Goal: Use online tool/utility: Utilize a website feature to perform a specific function

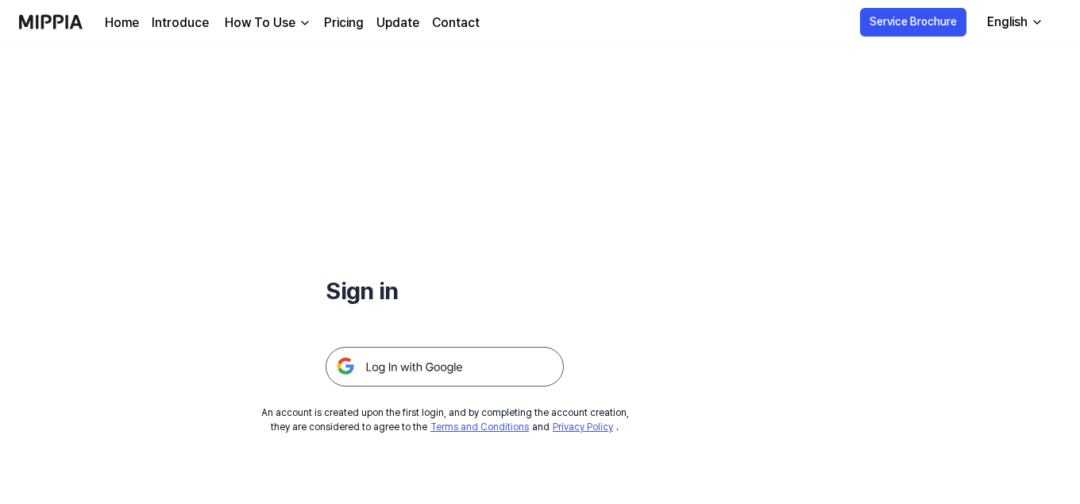
click at [385, 364] on img at bounding box center [445, 367] width 238 height 40
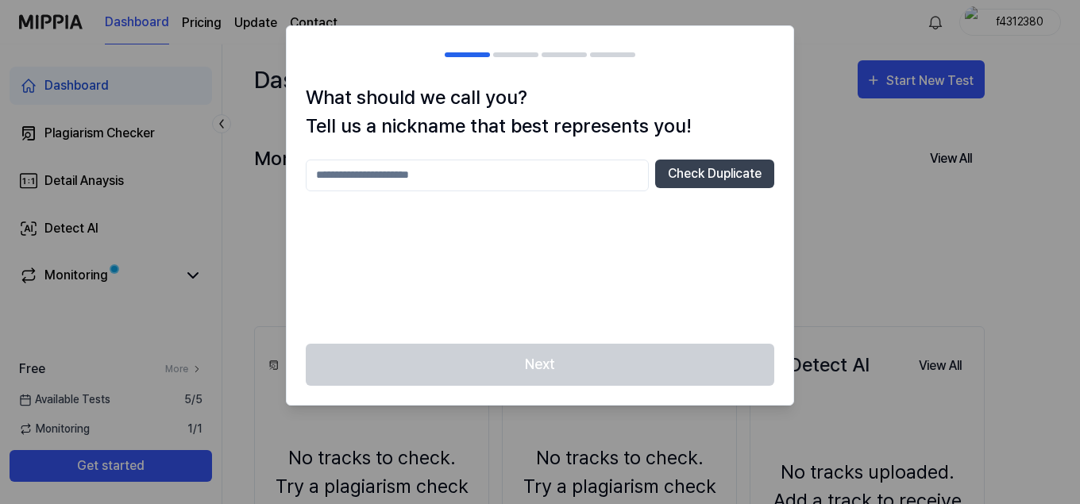
click at [499, 173] on input "text" at bounding box center [477, 176] width 343 height 32
type input "*********"
click at [721, 184] on button "Check Duplicate" at bounding box center [714, 174] width 119 height 29
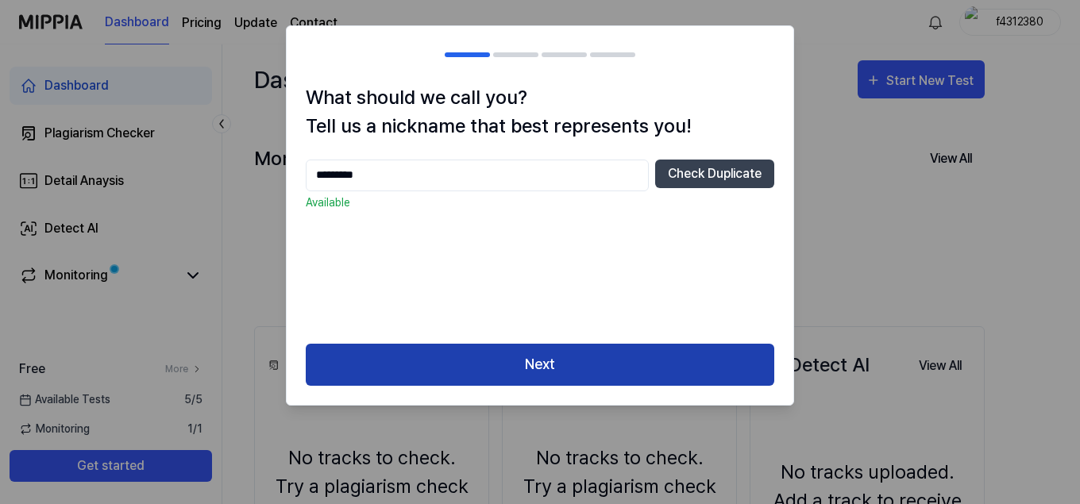
click at [601, 376] on button "Next" at bounding box center [540, 365] width 469 height 42
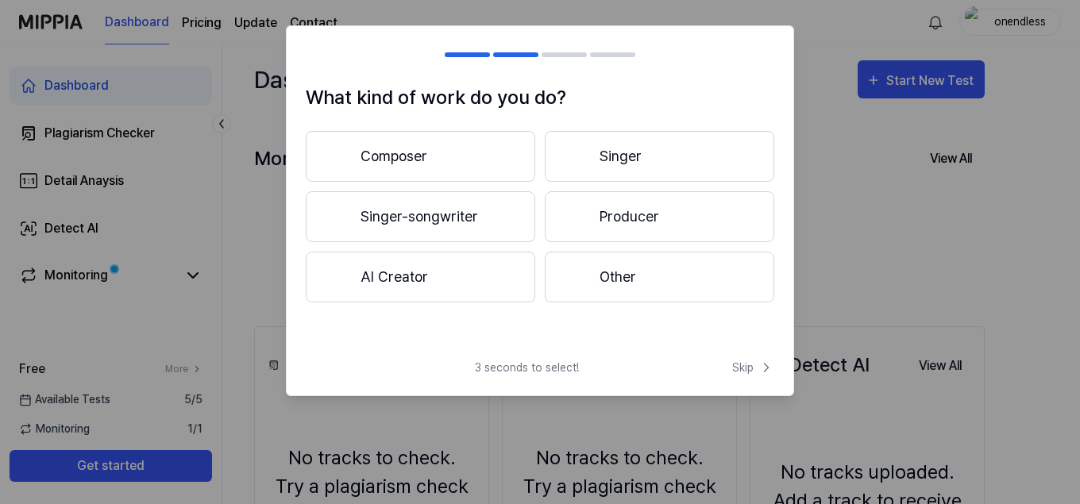
click at [656, 216] on button "Producer" at bounding box center [660, 216] width 230 height 51
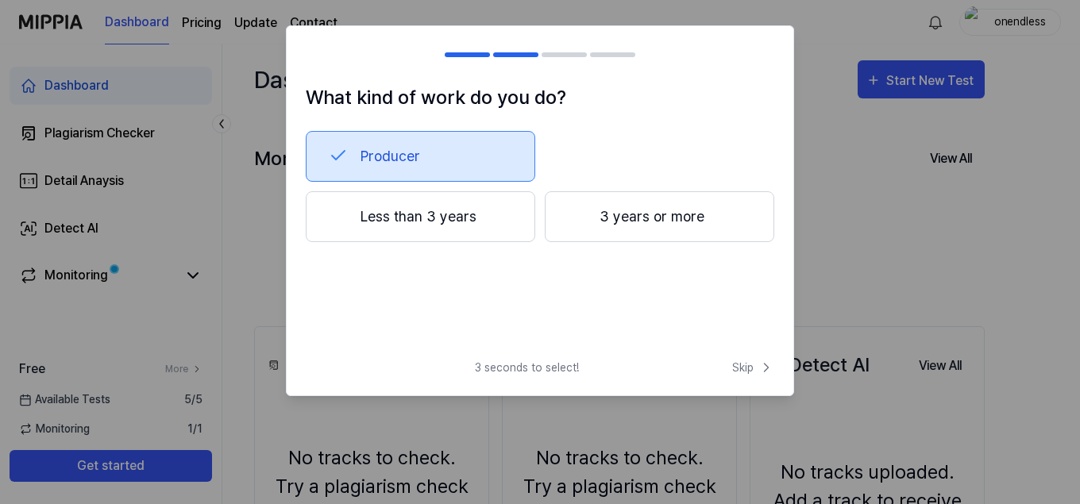
click at [457, 239] on button "Less than 3 years" at bounding box center [421, 216] width 230 height 51
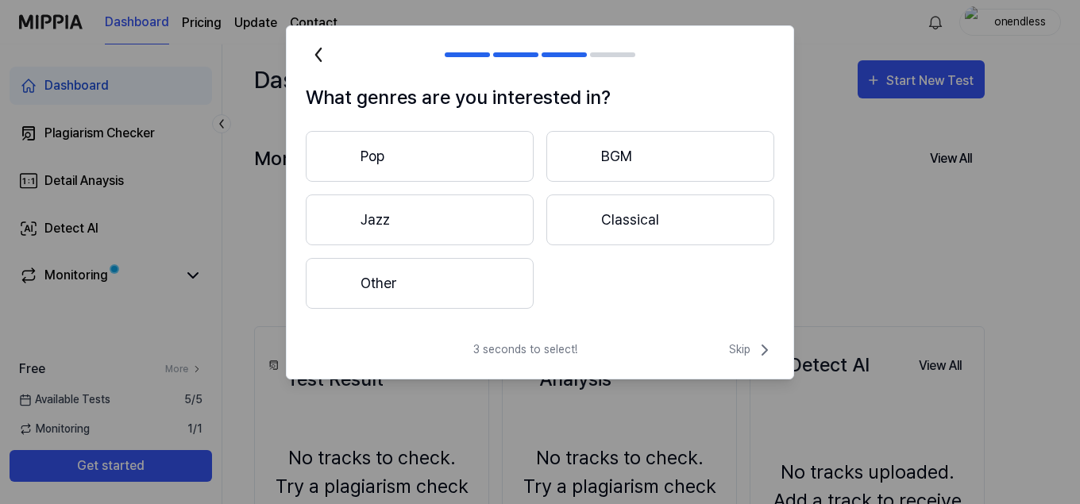
click at [481, 294] on button "Other" at bounding box center [420, 283] width 228 height 51
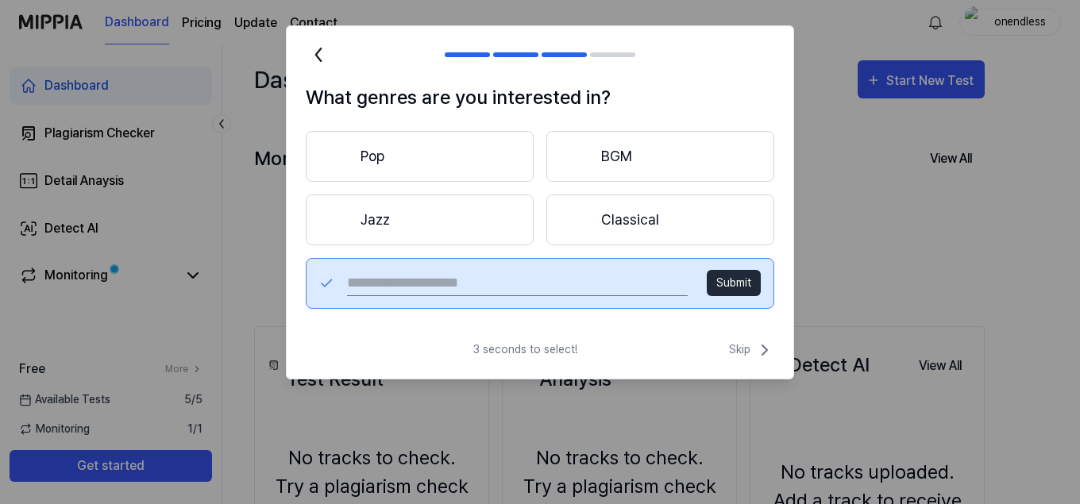
click at [450, 164] on button "Pop" at bounding box center [420, 156] width 228 height 51
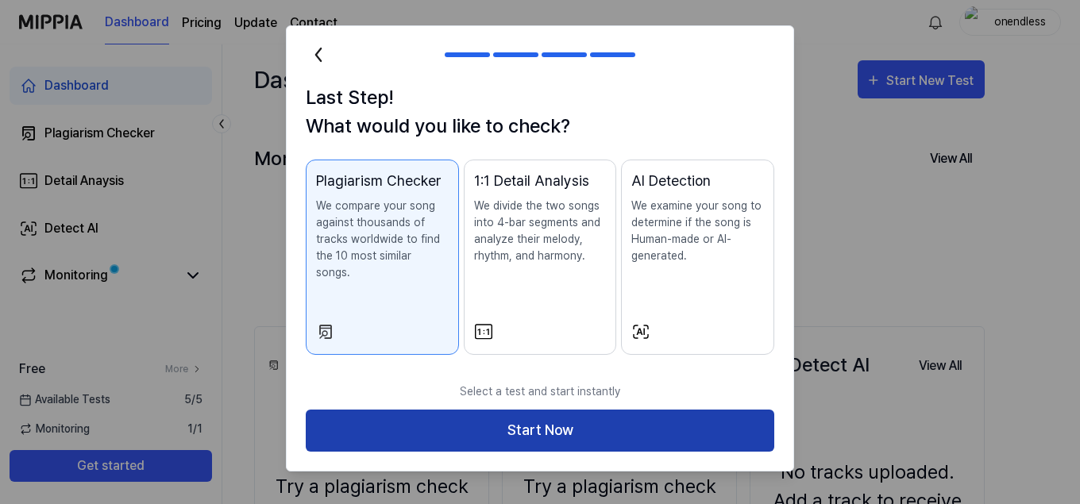
click at [538, 417] on button "Start Now" at bounding box center [540, 431] width 469 height 42
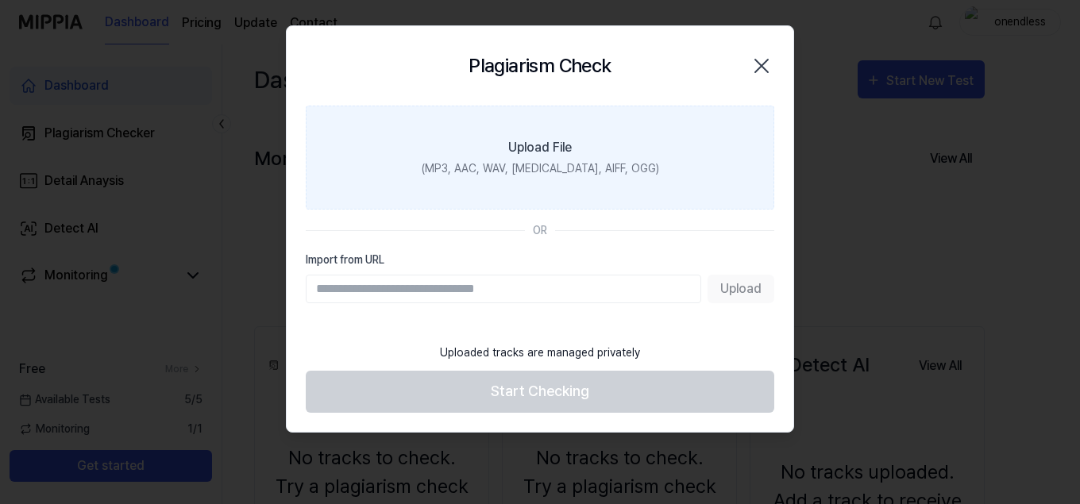
click at [524, 159] on label "Upload File (MP3, AAC, WAV, FLAC, AIFF, OGG)" at bounding box center [540, 158] width 469 height 104
click at [0, 0] on input "Upload File (MP3, AAC, WAV, FLAC, AIFF, OGG)" at bounding box center [0, 0] width 0 height 0
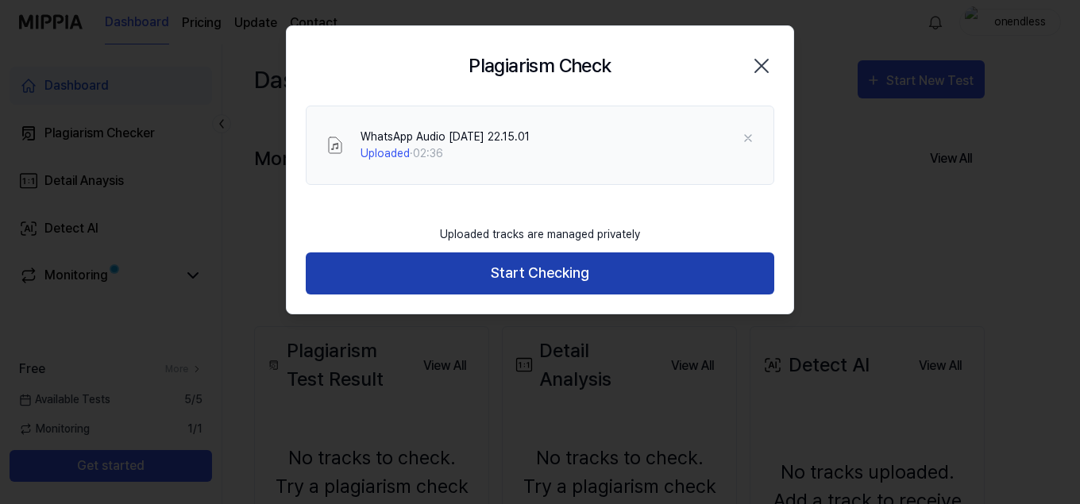
click at [543, 283] on button "Start Checking" at bounding box center [540, 274] width 469 height 42
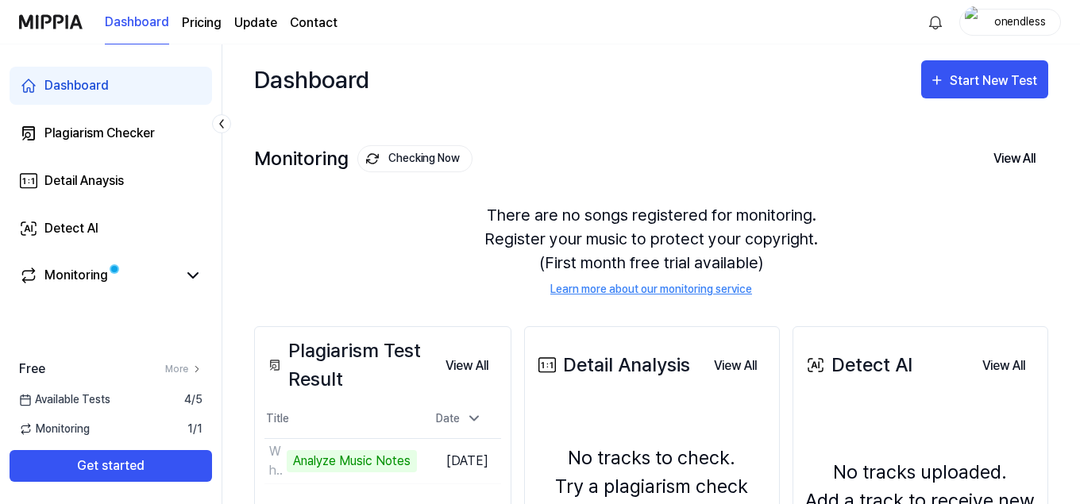
click at [199, 25] on page\) "Pricing" at bounding box center [202, 23] width 40 height 19
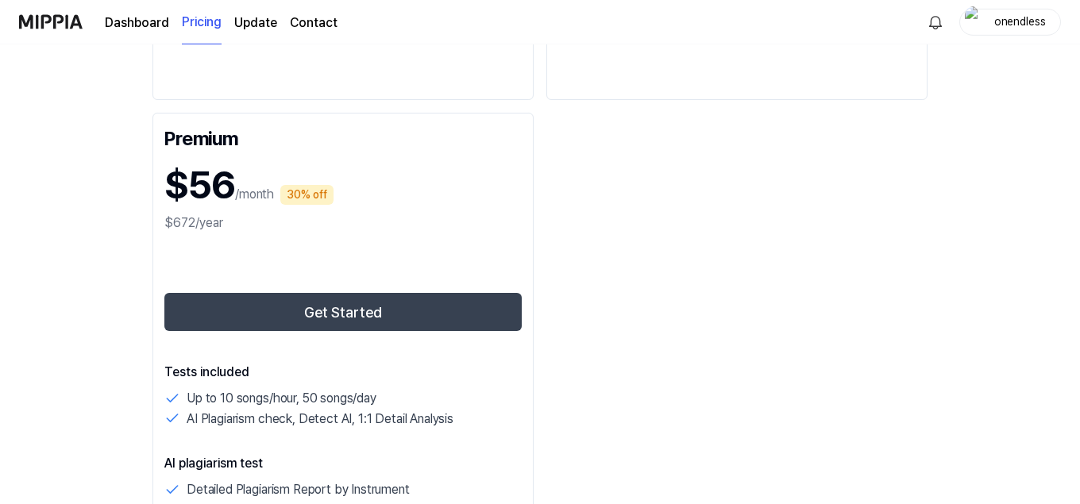
scroll to position [1011, 0]
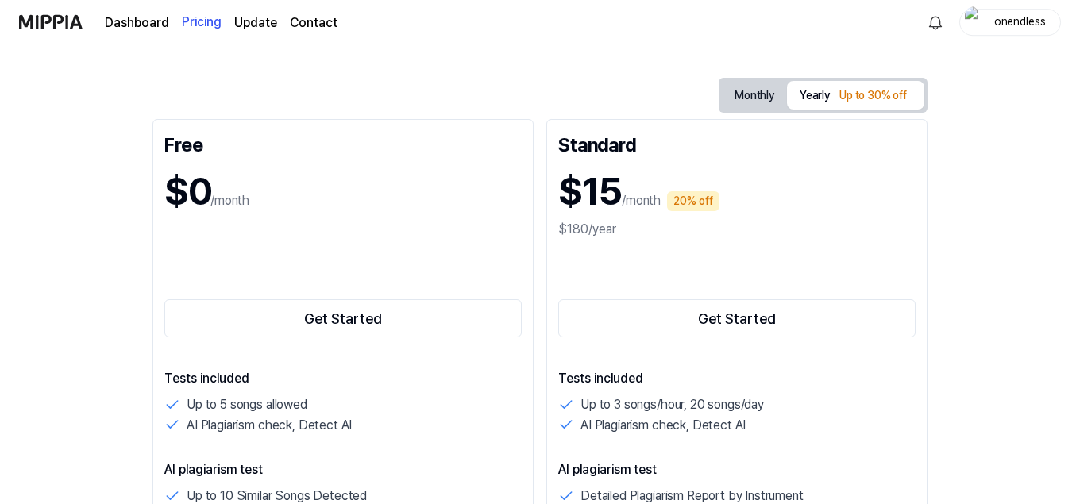
scroll to position [141, 0]
click at [750, 95] on button "Monthly" at bounding box center [754, 96] width 65 height 29
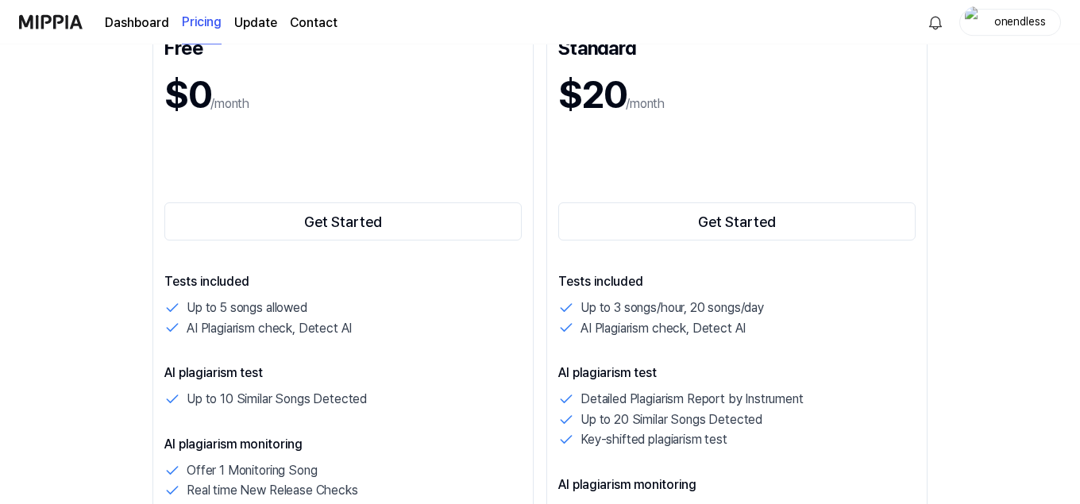
scroll to position [75, 0]
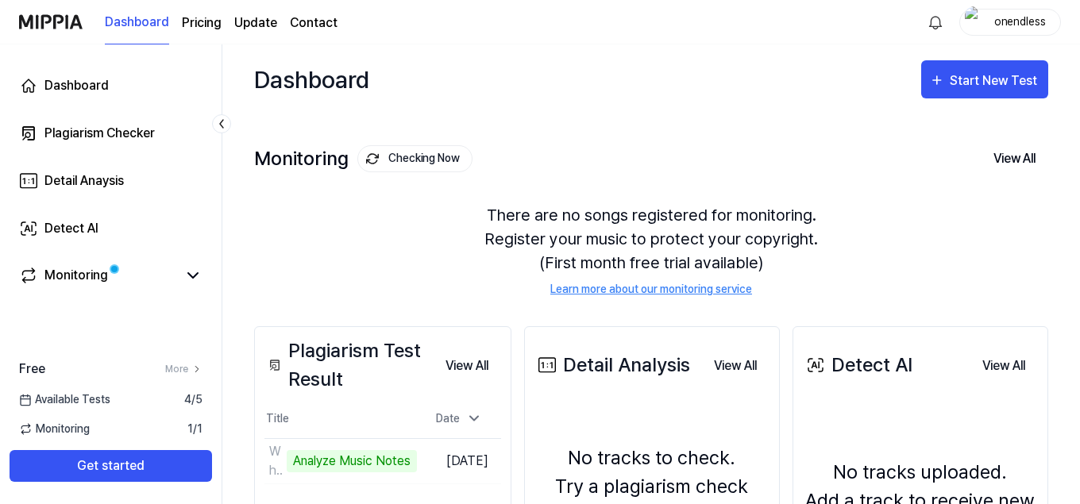
click at [197, 25] on page\) "Pricing" at bounding box center [202, 23] width 40 height 19
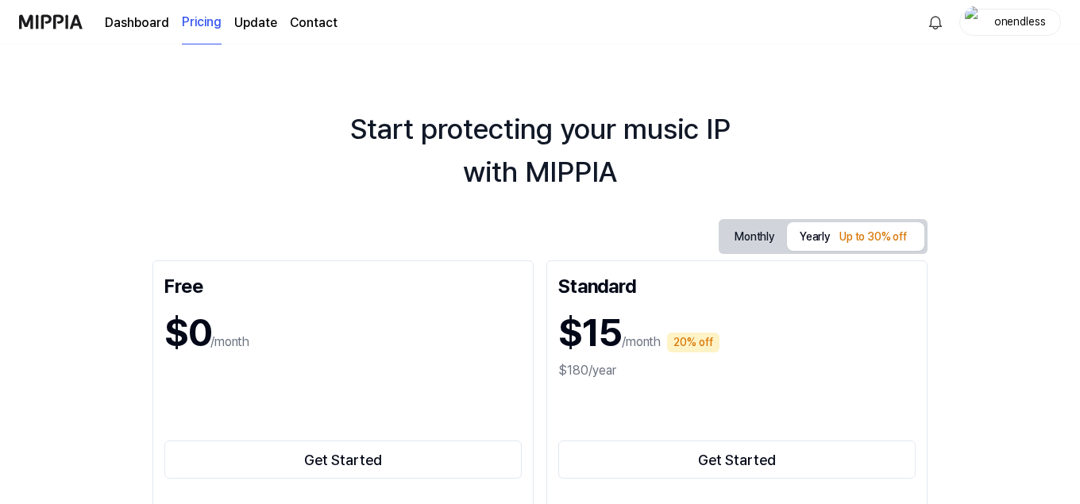
click at [752, 238] on button "Monthly" at bounding box center [754, 236] width 65 height 29
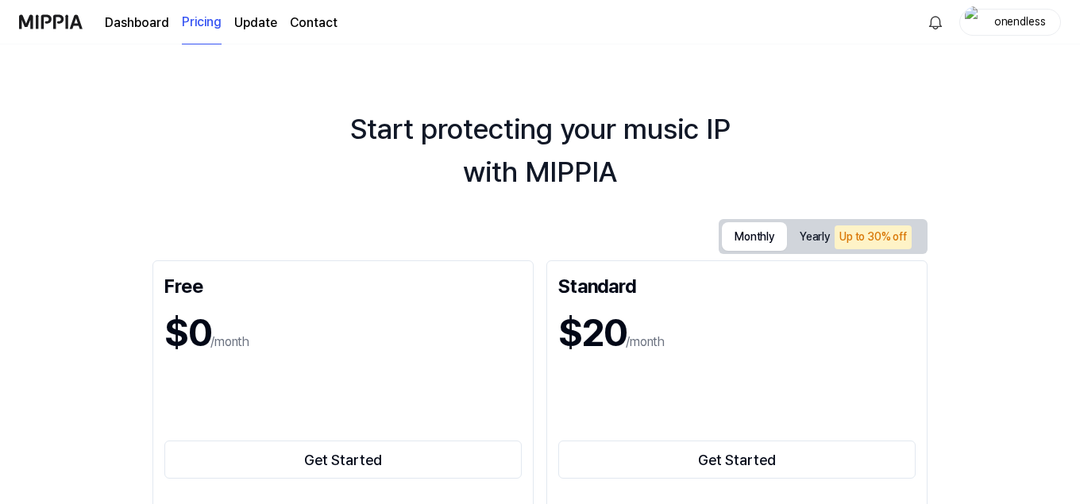
click at [145, 18] on link "Dashboard" at bounding box center [137, 23] width 64 height 19
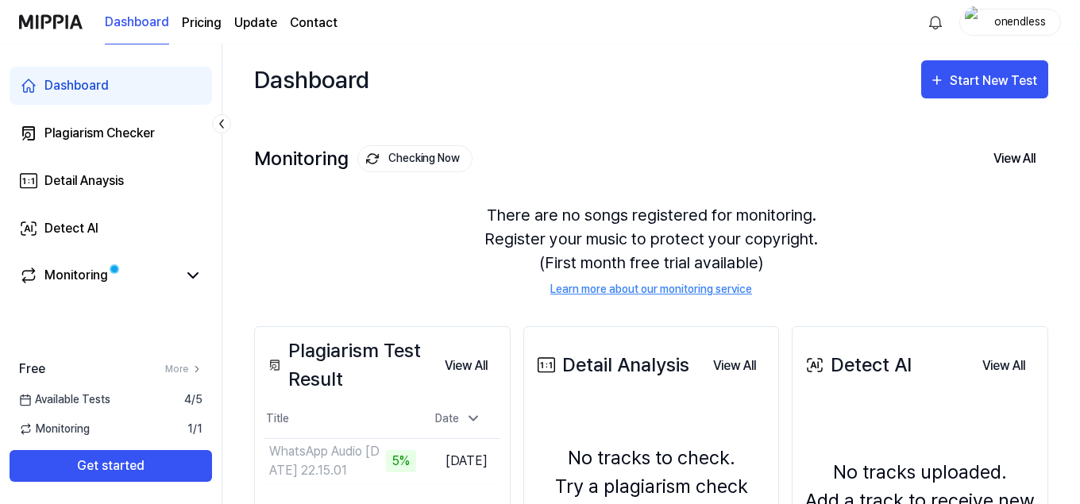
click at [198, 25] on page\) "Pricing" at bounding box center [202, 23] width 40 height 19
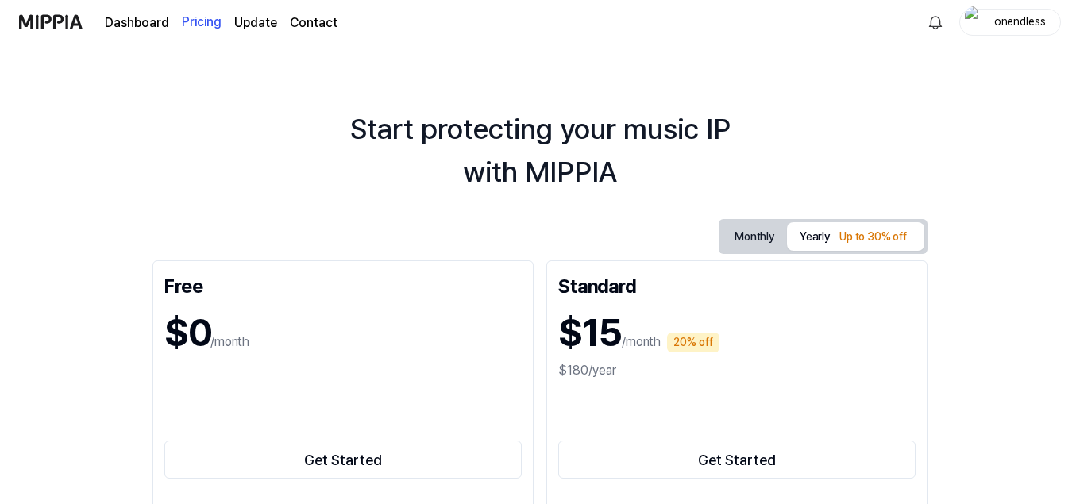
click at [129, 21] on link "Dashboard" at bounding box center [137, 23] width 64 height 19
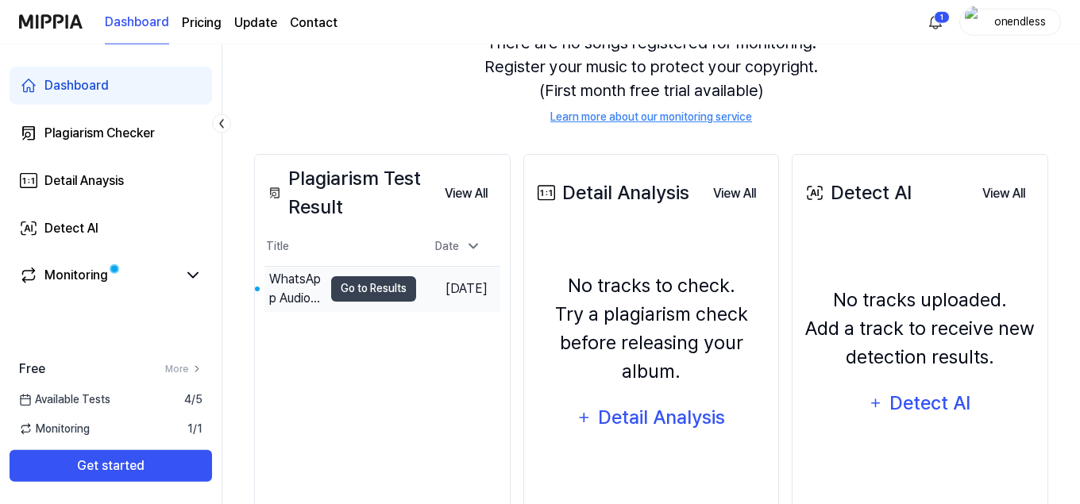
scroll to position [181, 0]
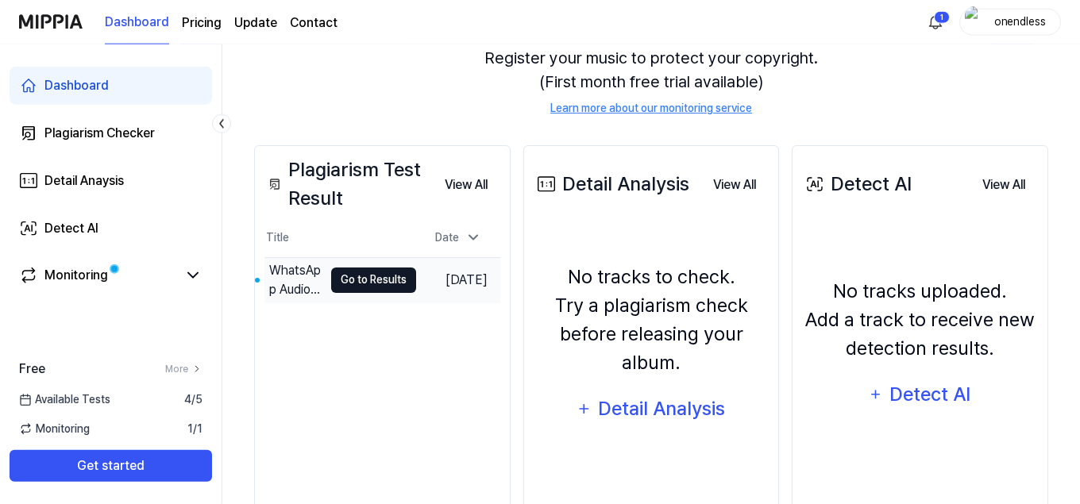
click at [363, 280] on button "Go to Results" at bounding box center [373, 280] width 85 height 25
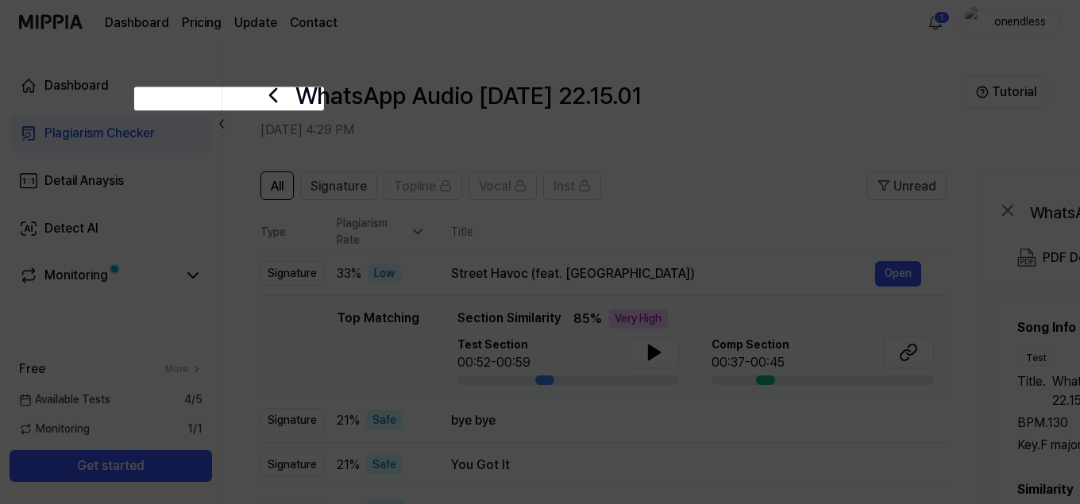
click at [462, 89] on icon at bounding box center [540, 332] width 1080 height 664
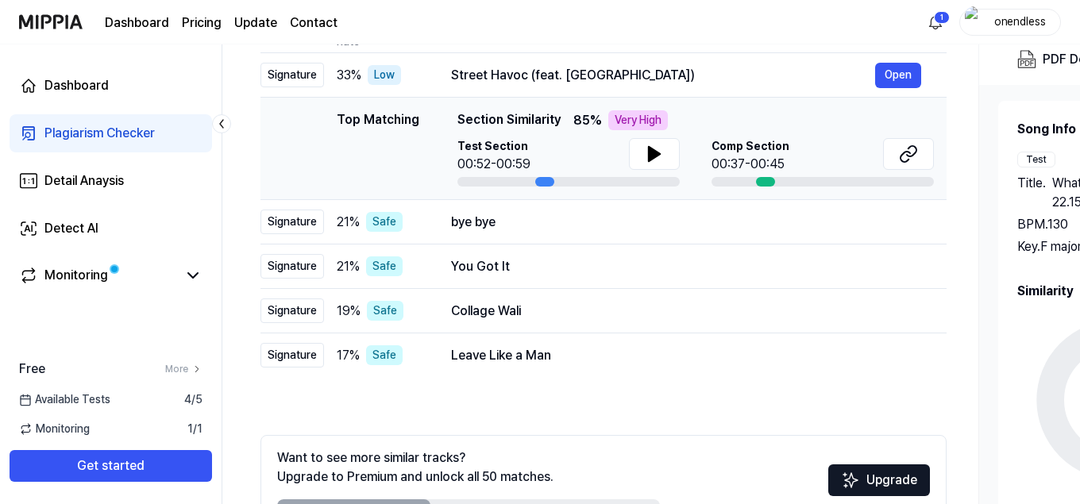
scroll to position [200, 0]
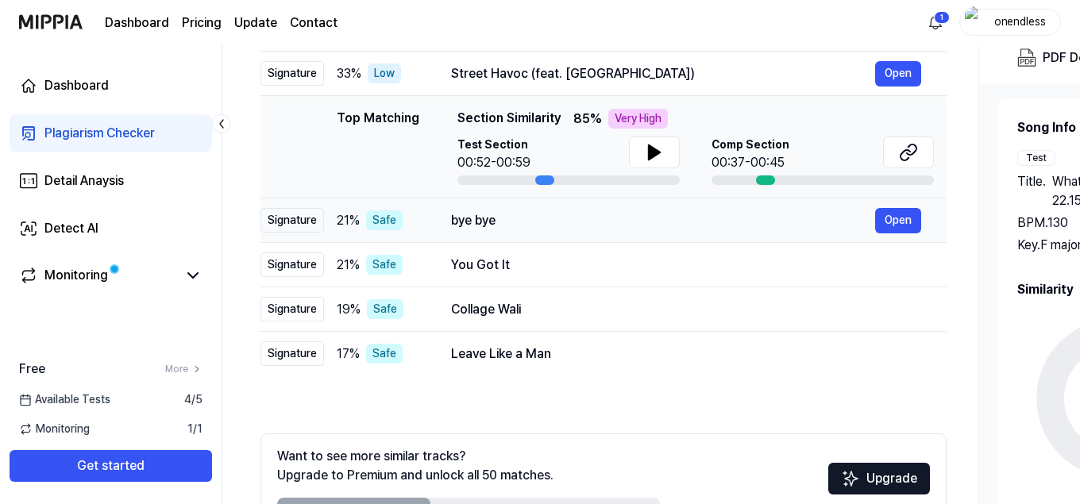
click at [582, 225] on div "bye bye" at bounding box center [663, 220] width 424 height 19
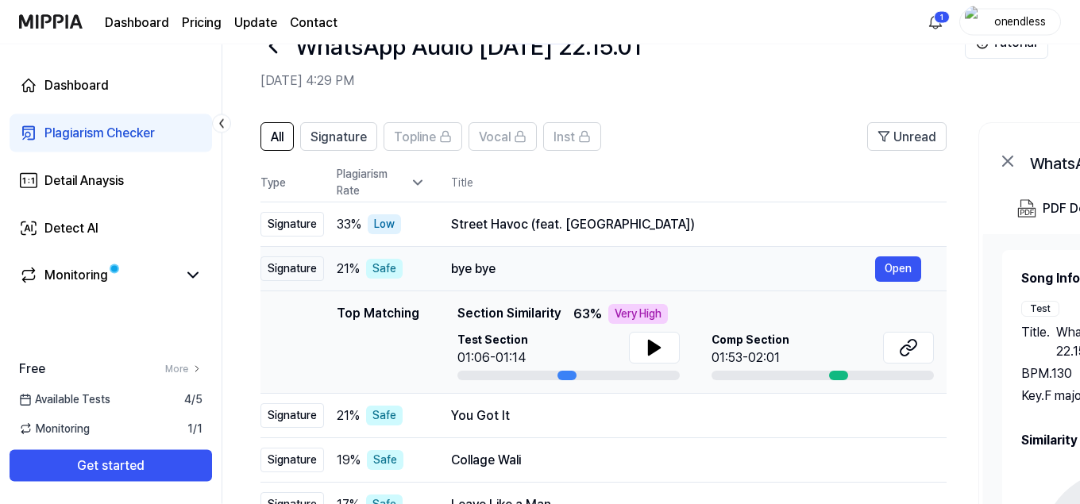
scroll to position [0, 0]
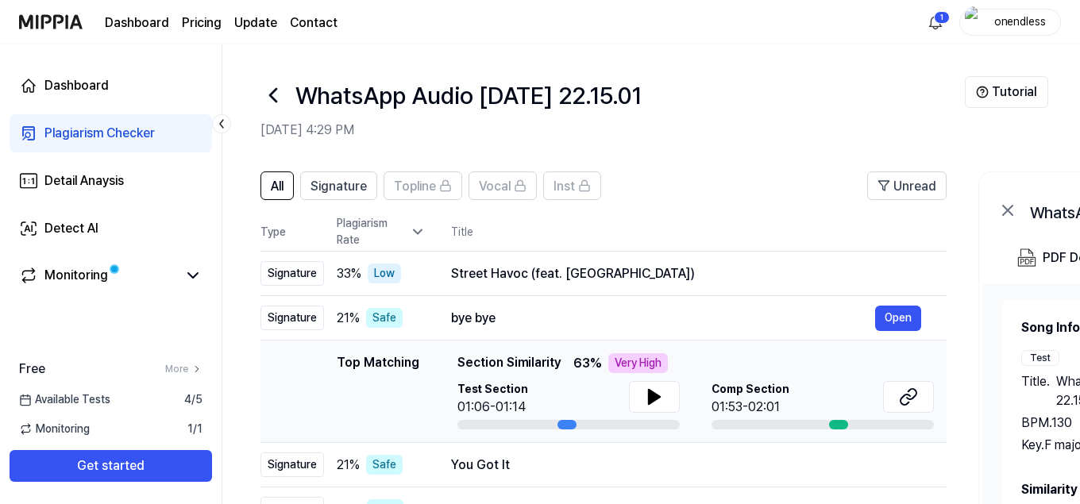
click at [940, 22] on html "Dashboard Pricing Update Contact 1 onendless Dashboard Plagiarism Checker Detai…" at bounding box center [540, 252] width 1080 height 504
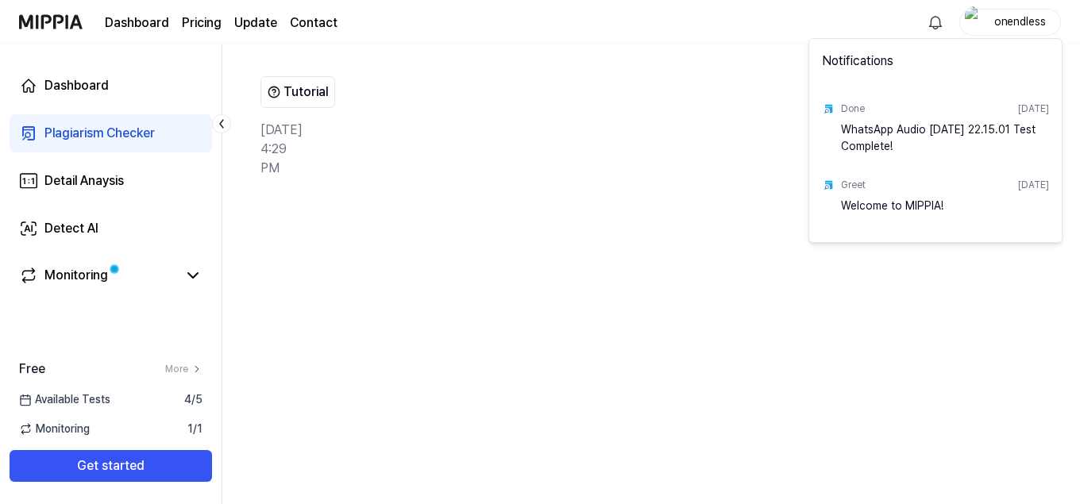
click at [110, 137] on div "Plagiarism Checker" at bounding box center [99, 133] width 110 height 19
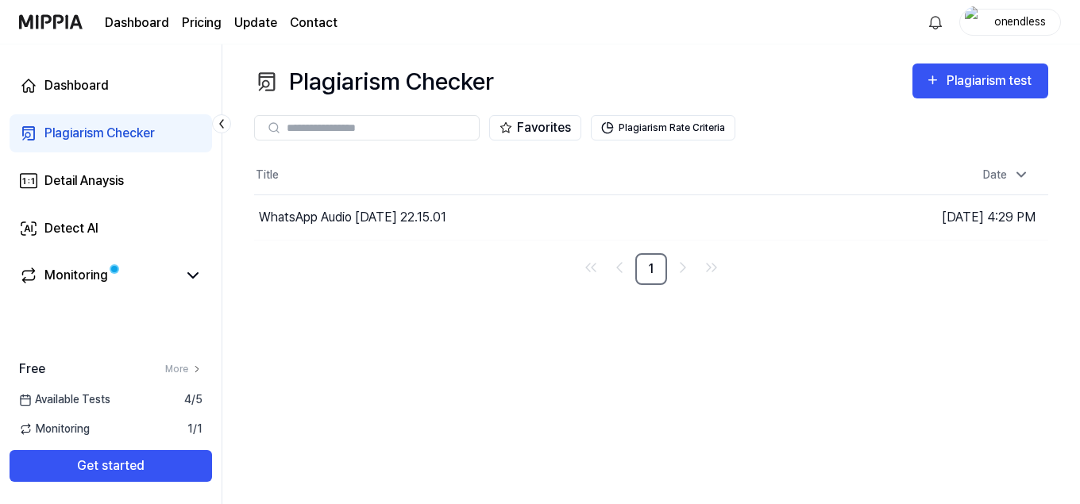
click at [83, 86] on div "Dashboard" at bounding box center [76, 85] width 64 height 19
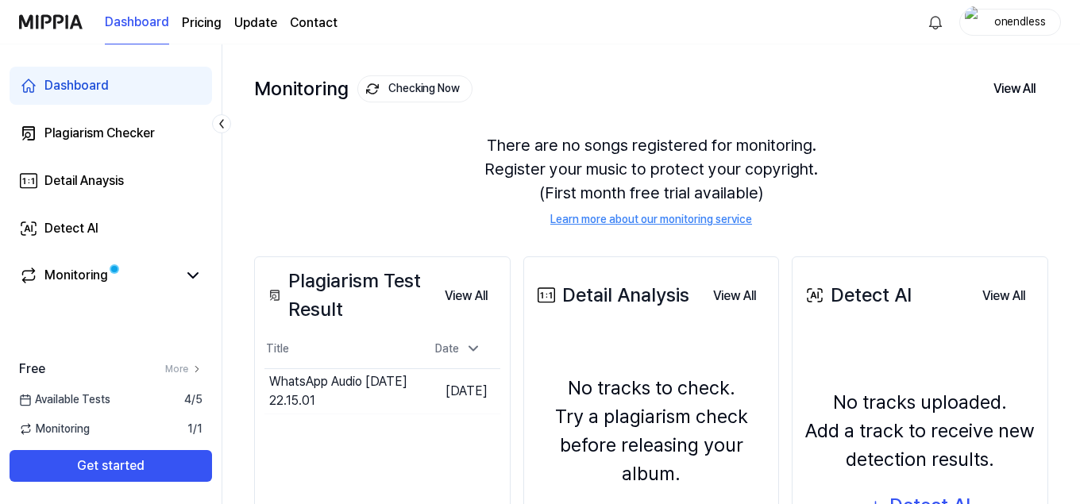
scroll to position [130, 0]
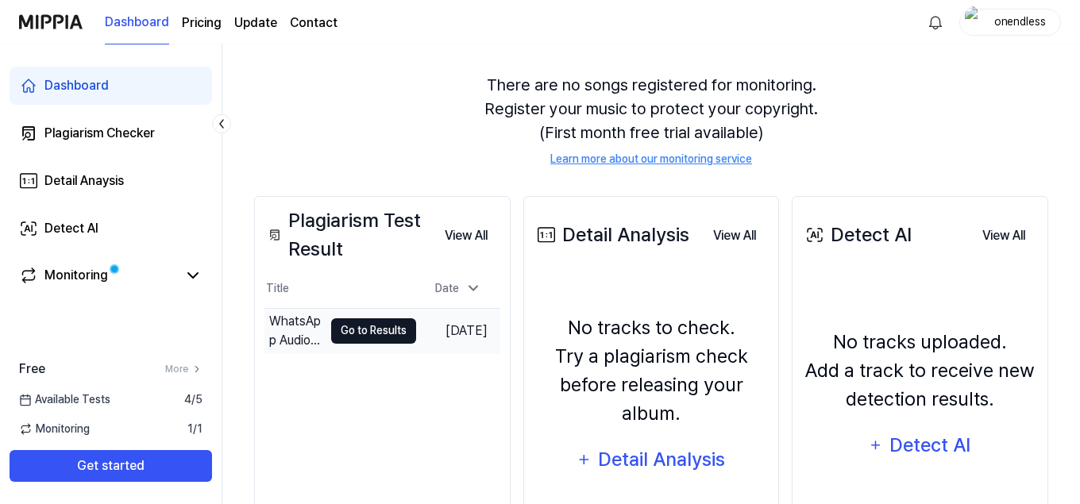
click at [331, 330] on button "Go to Results" at bounding box center [373, 331] width 85 height 25
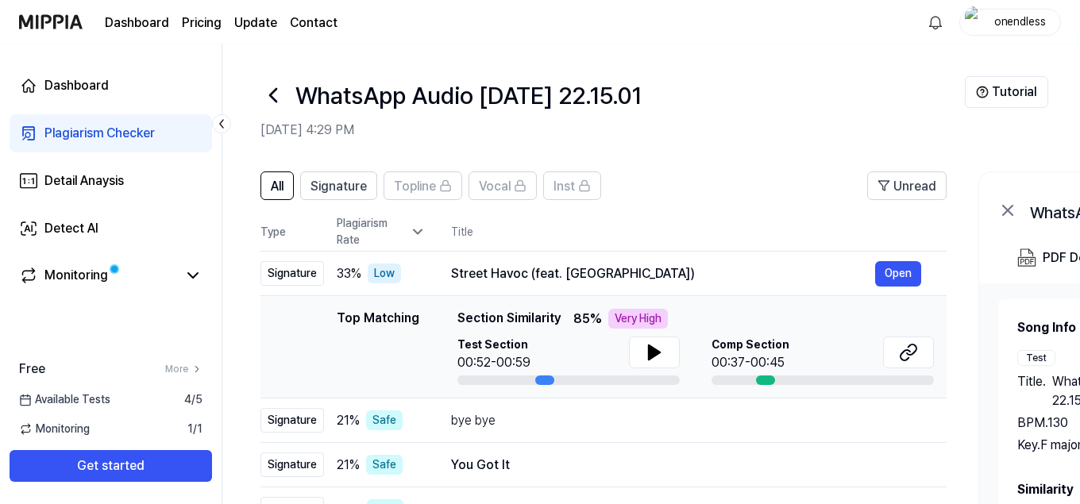
click at [773, 265] on div "Street Havoc (feat. [GEOGRAPHIC_DATA])" at bounding box center [663, 274] width 424 height 19
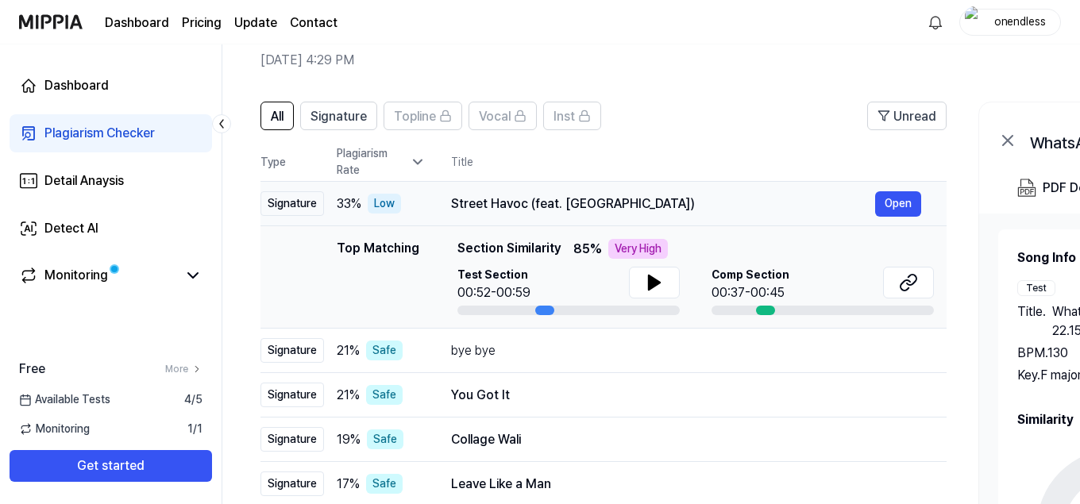
scroll to position [126, 0]
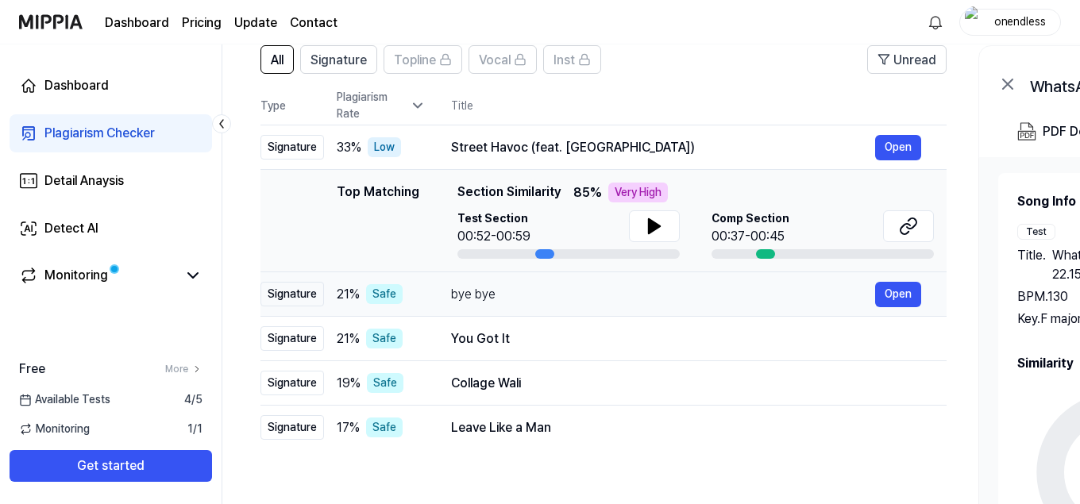
click at [682, 308] on td "bye bye Open" at bounding box center [686, 294] width 521 height 44
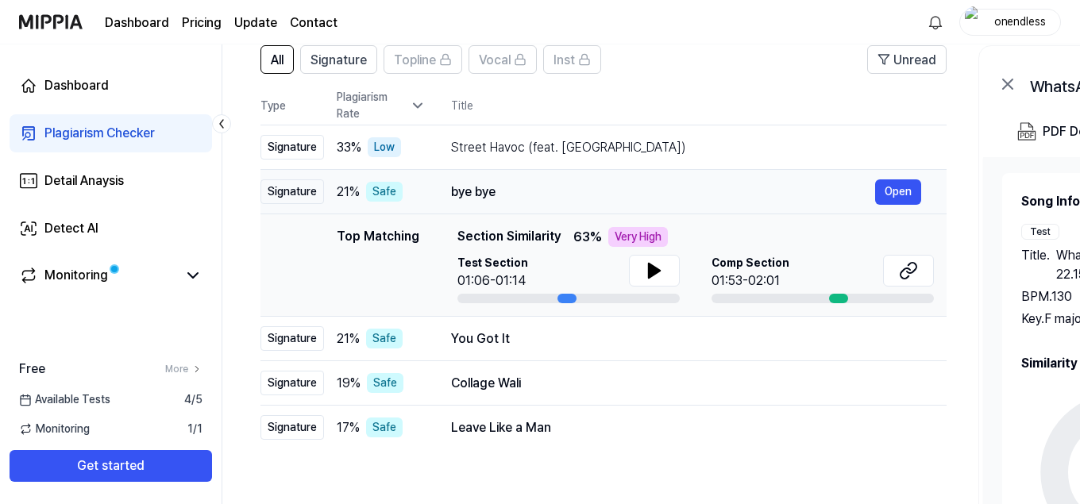
click at [698, 192] on div "bye bye" at bounding box center [663, 192] width 424 height 19
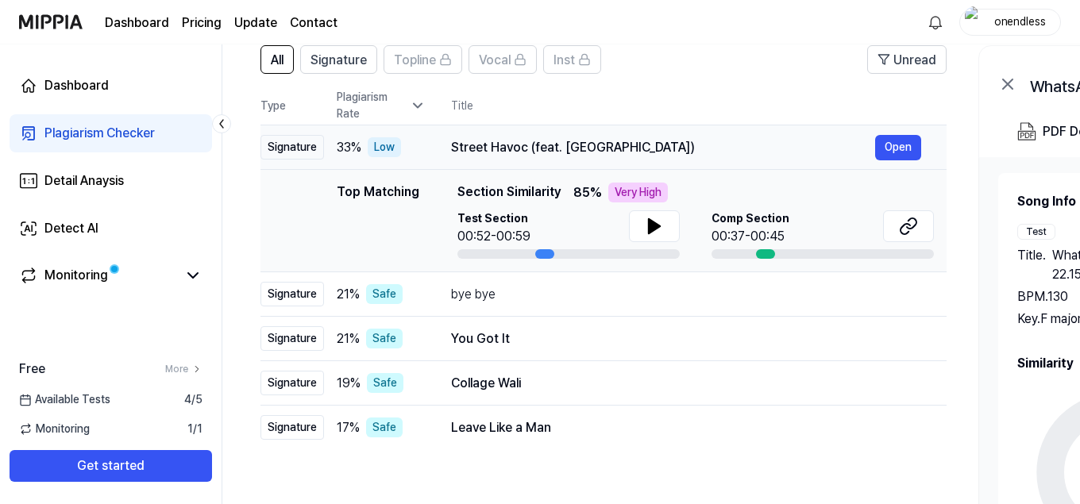
click at [713, 154] on div "Street Havoc (feat. [GEOGRAPHIC_DATA])" at bounding box center [663, 147] width 424 height 19
click at [713, 153] on div "Street Havoc (feat. [GEOGRAPHIC_DATA])" at bounding box center [663, 147] width 424 height 19
click at [678, 297] on div "bye bye" at bounding box center [663, 294] width 424 height 19
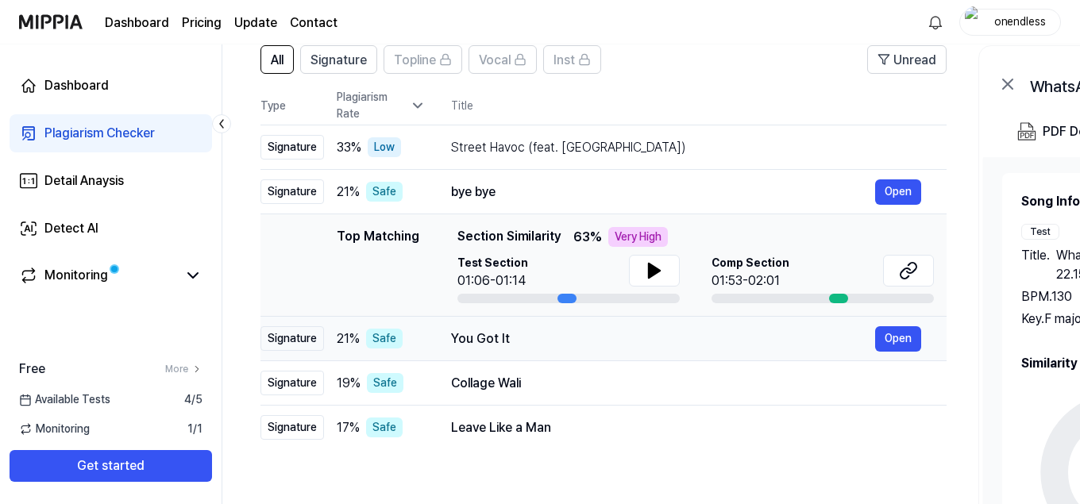
click at [683, 338] on div "You Got It" at bounding box center [663, 339] width 424 height 19
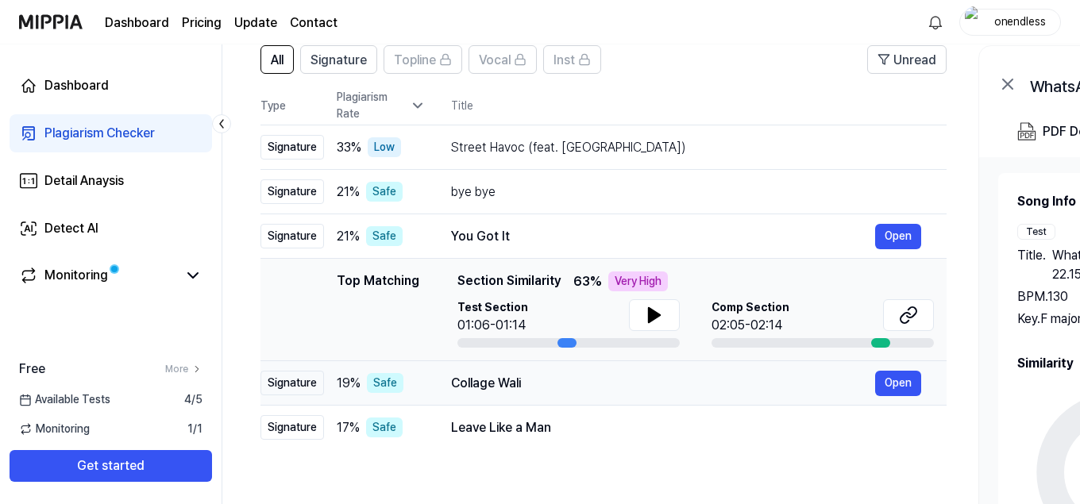
click at [684, 387] on div "Collage Wali" at bounding box center [663, 383] width 424 height 19
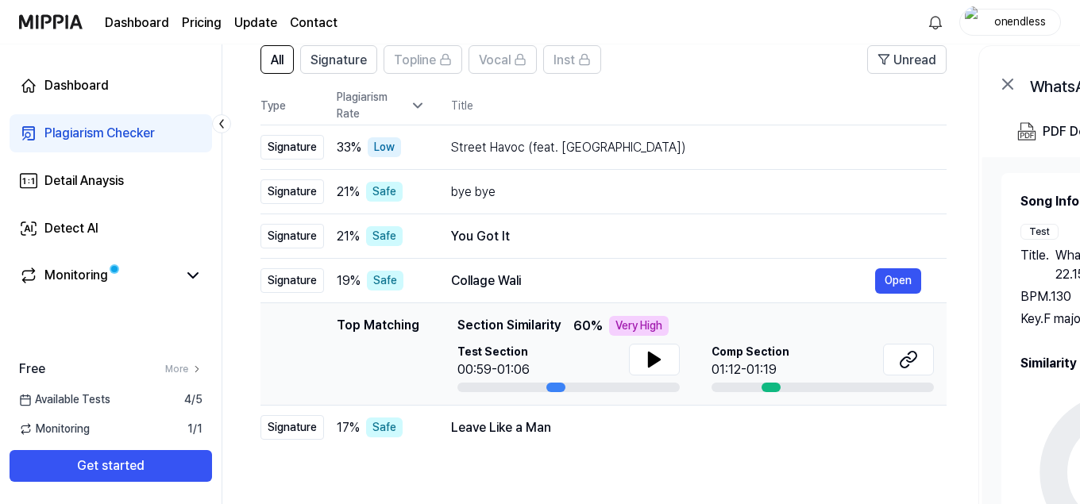
click at [671, 427] on div "Leave Like a Man" at bounding box center [686, 428] width 470 height 19
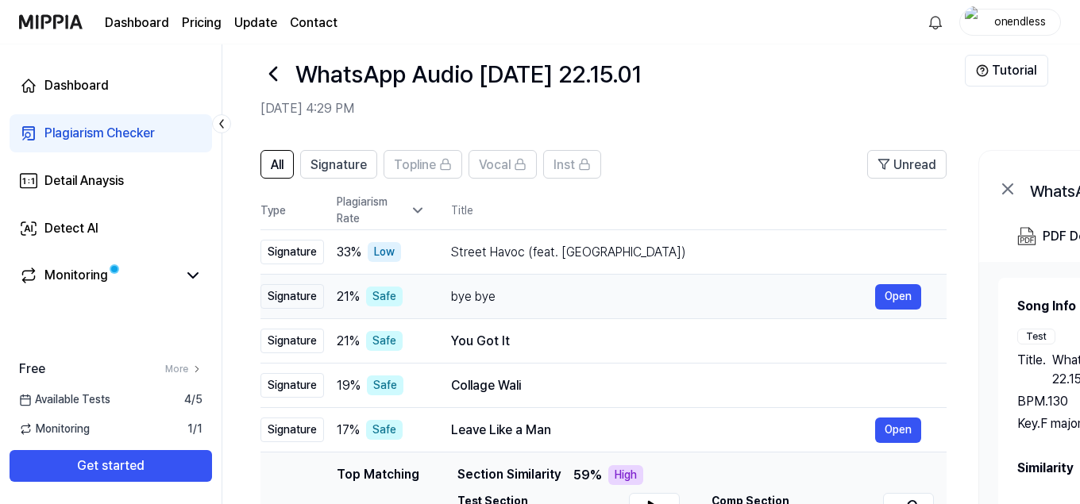
scroll to position [24, 0]
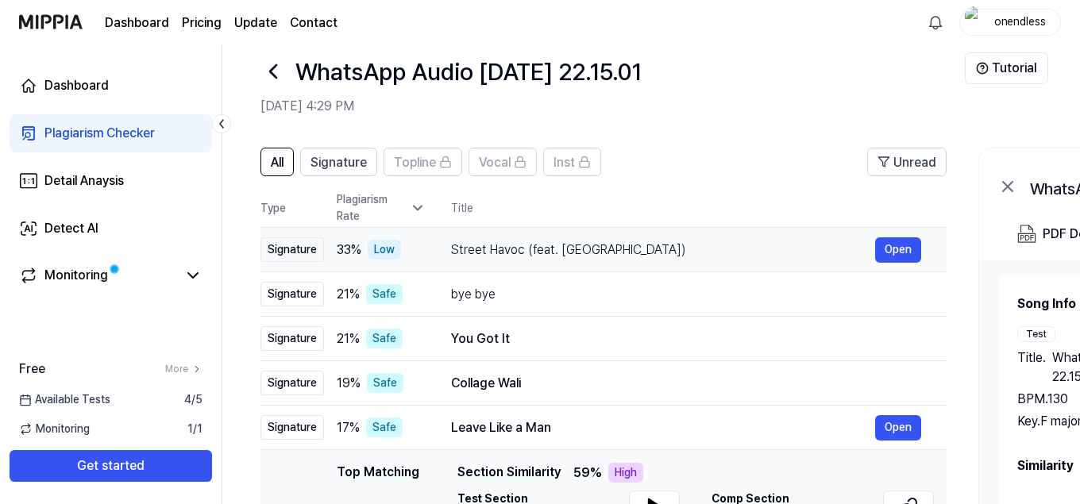
click at [636, 246] on div "Street Havoc (feat. [GEOGRAPHIC_DATA])" at bounding box center [663, 250] width 424 height 19
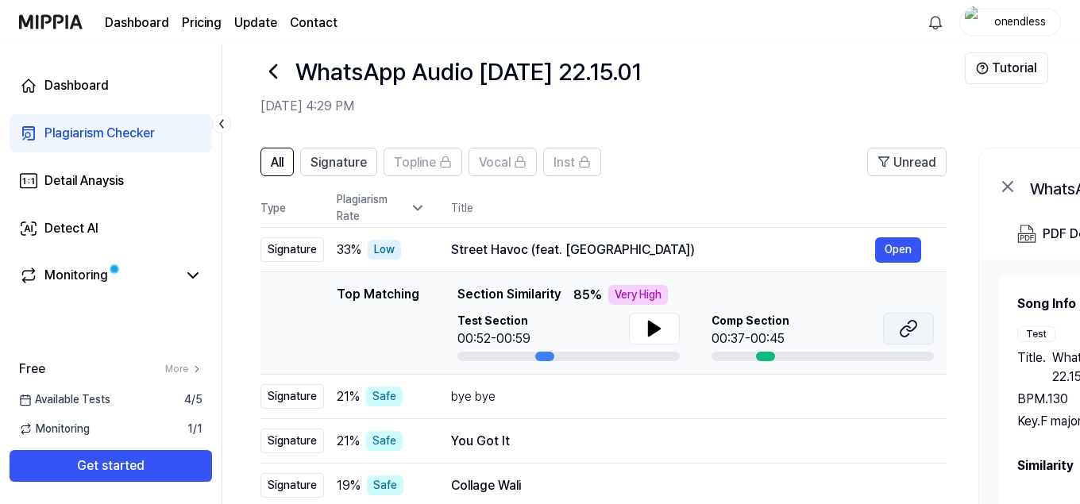
click at [908, 328] on icon at bounding box center [908, 328] width 19 height 19
